Goal: Transaction & Acquisition: Purchase product/service

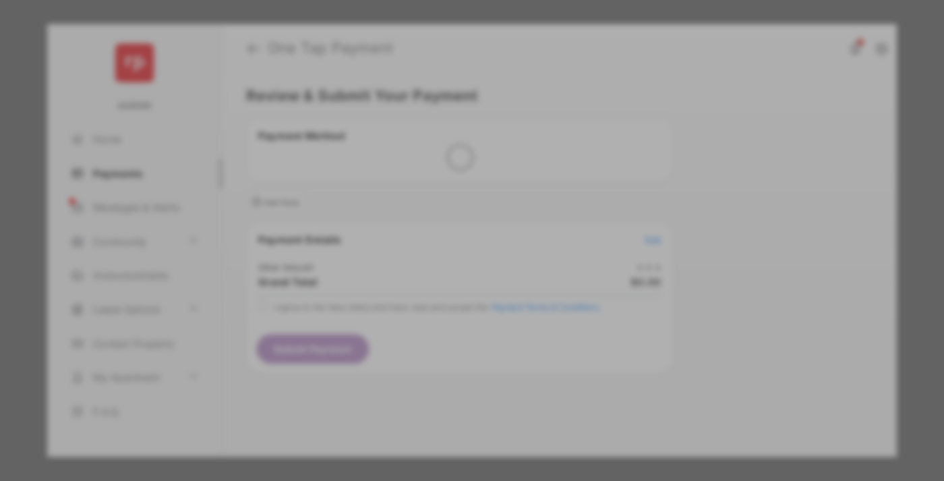
click at [447, 217] on div "Other Amount" at bounding box center [447, 228] width 219 height 23
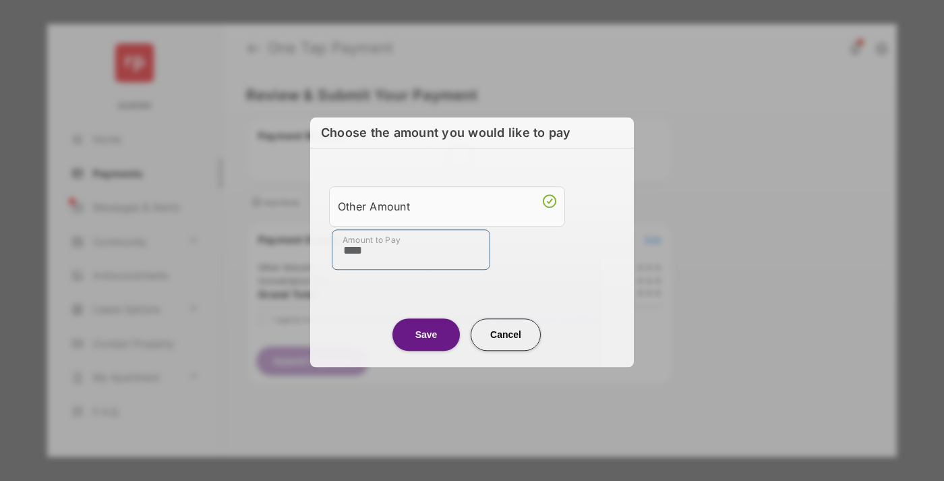
type input "****"
click at [426, 334] on button "Save" at bounding box center [426, 334] width 67 height 32
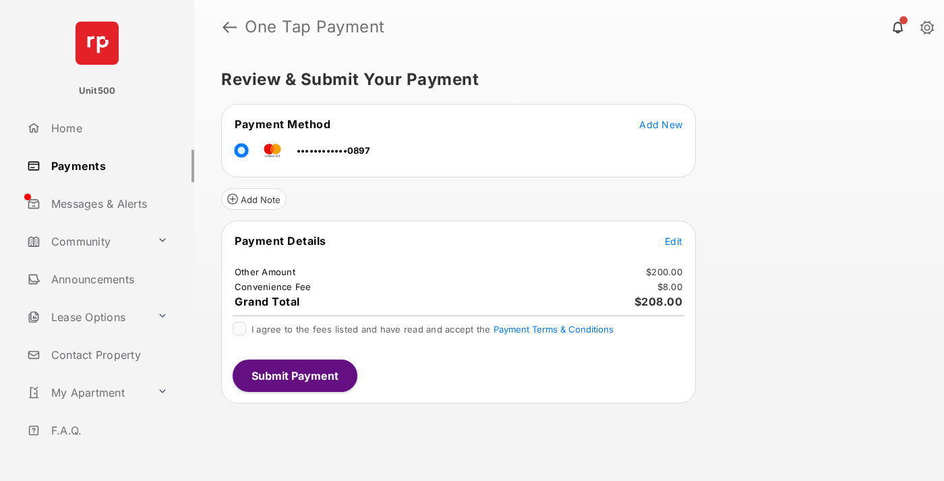
click at [674, 241] on span "Edit" at bounding box center [674, 240] width 18 height 11
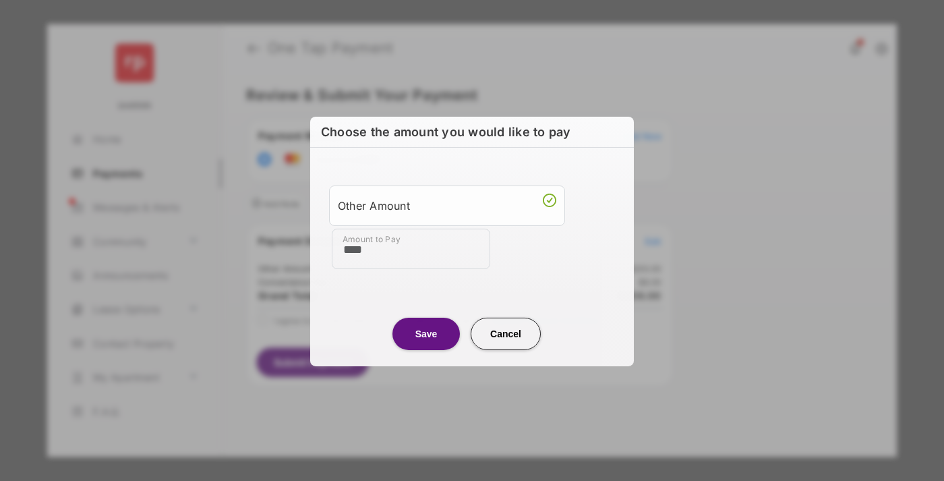
click at [426, 333] on button "Save" at bounding box center [426, 333] width 67 height 32
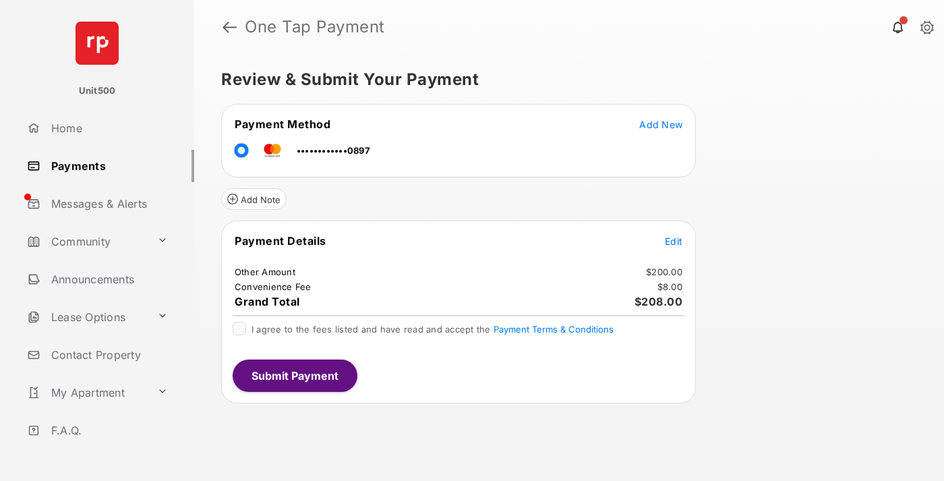
click at [294, 375] on button "Submit Payment" at bounding box center [295, 376] width 125 height 32
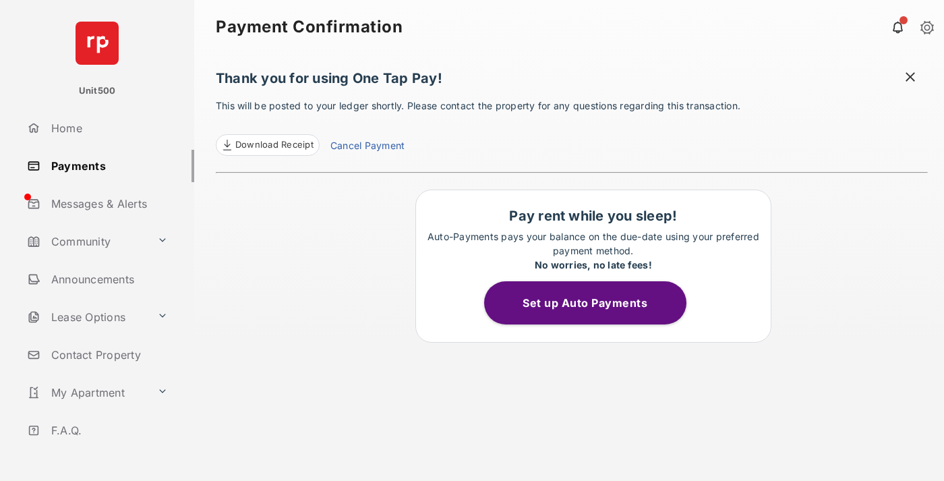
click at [911, 78] on span at bounding box center [910, 78] width 13 height 17
